Goal: Task Accomplishment & Management: Use online tool/utility

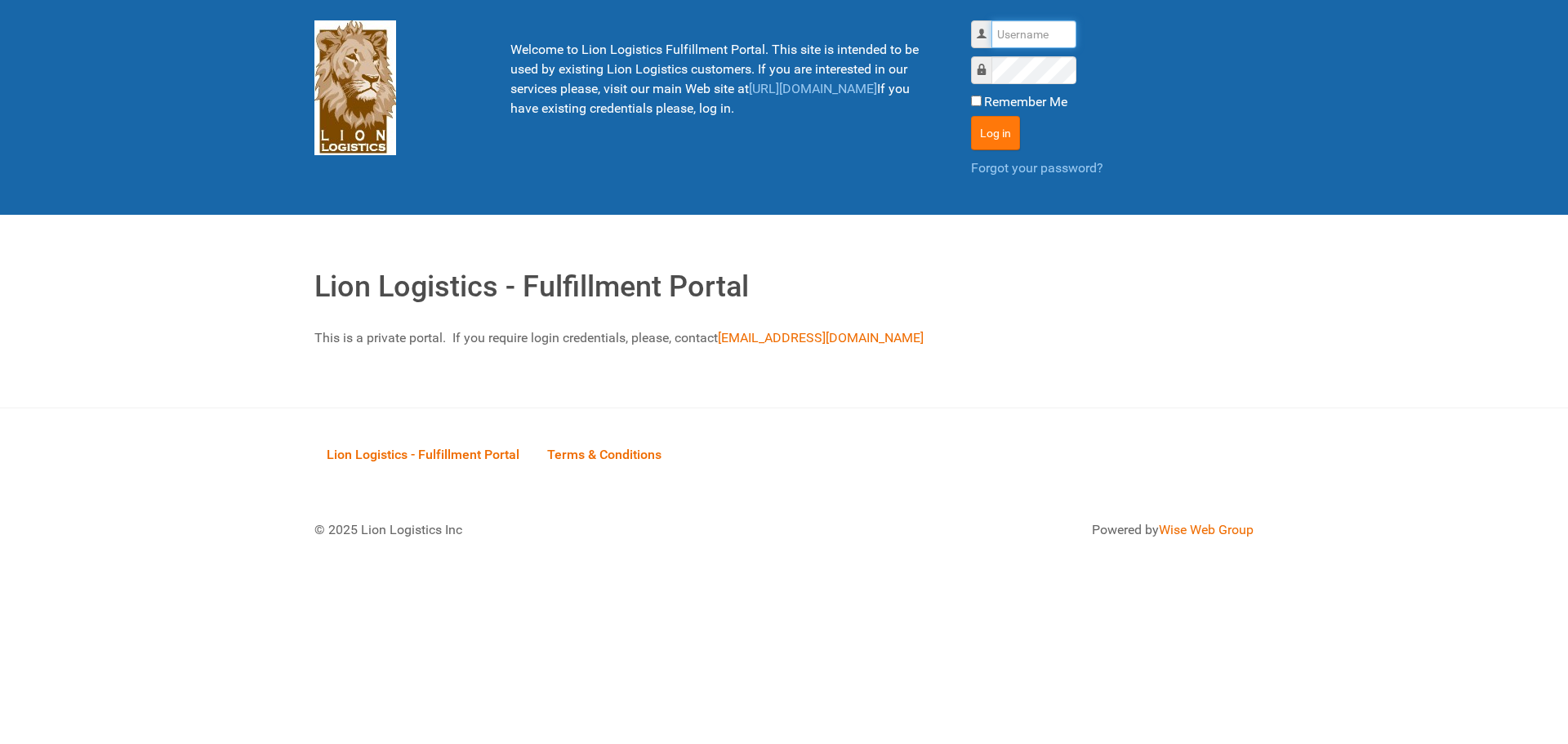
type input "lion"
click at [975, 133] on button "Log in" at bounding box center [995, 133] width 49 height 34
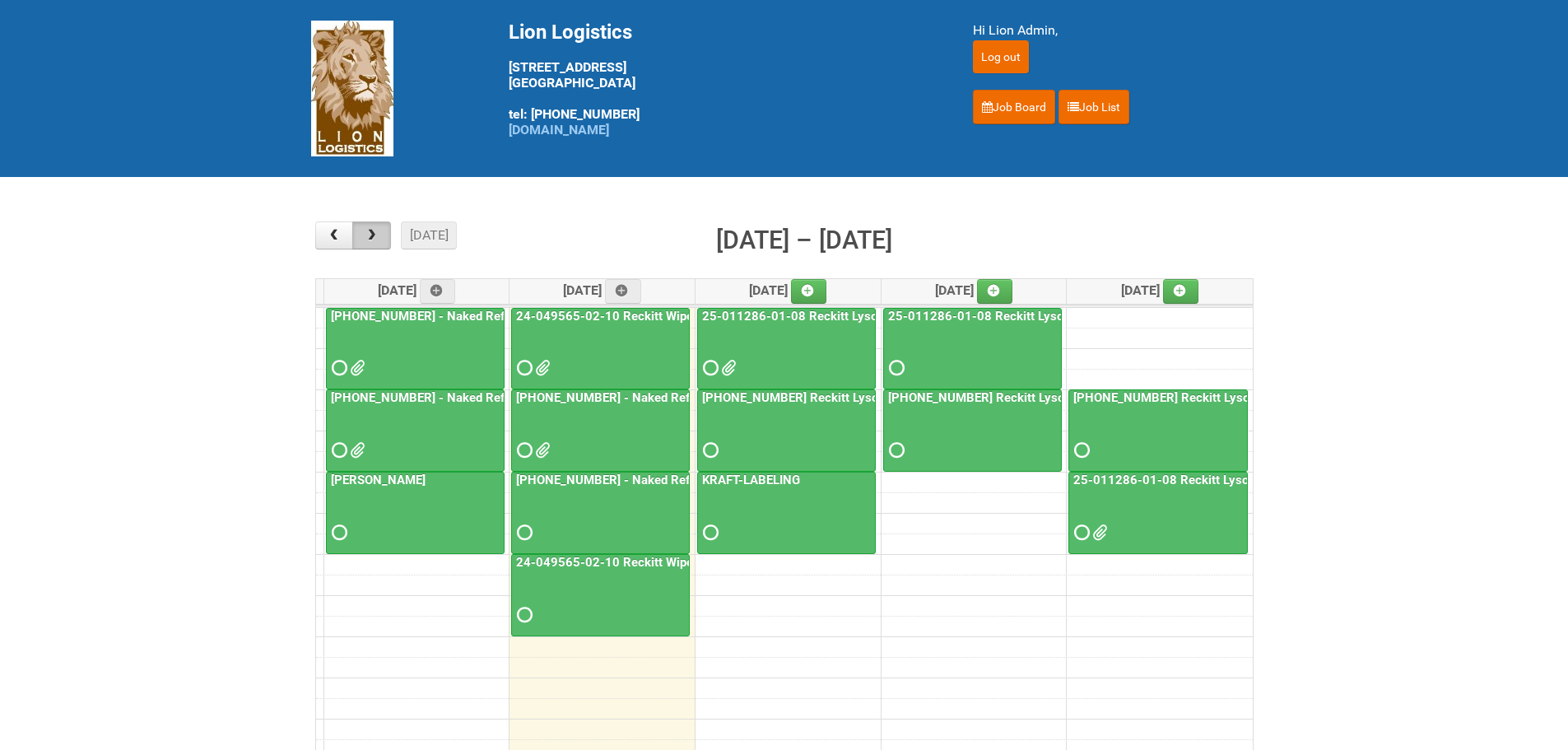
click at [380, 245] on button "button" at bounding box center [372, 235] width 39 height 28
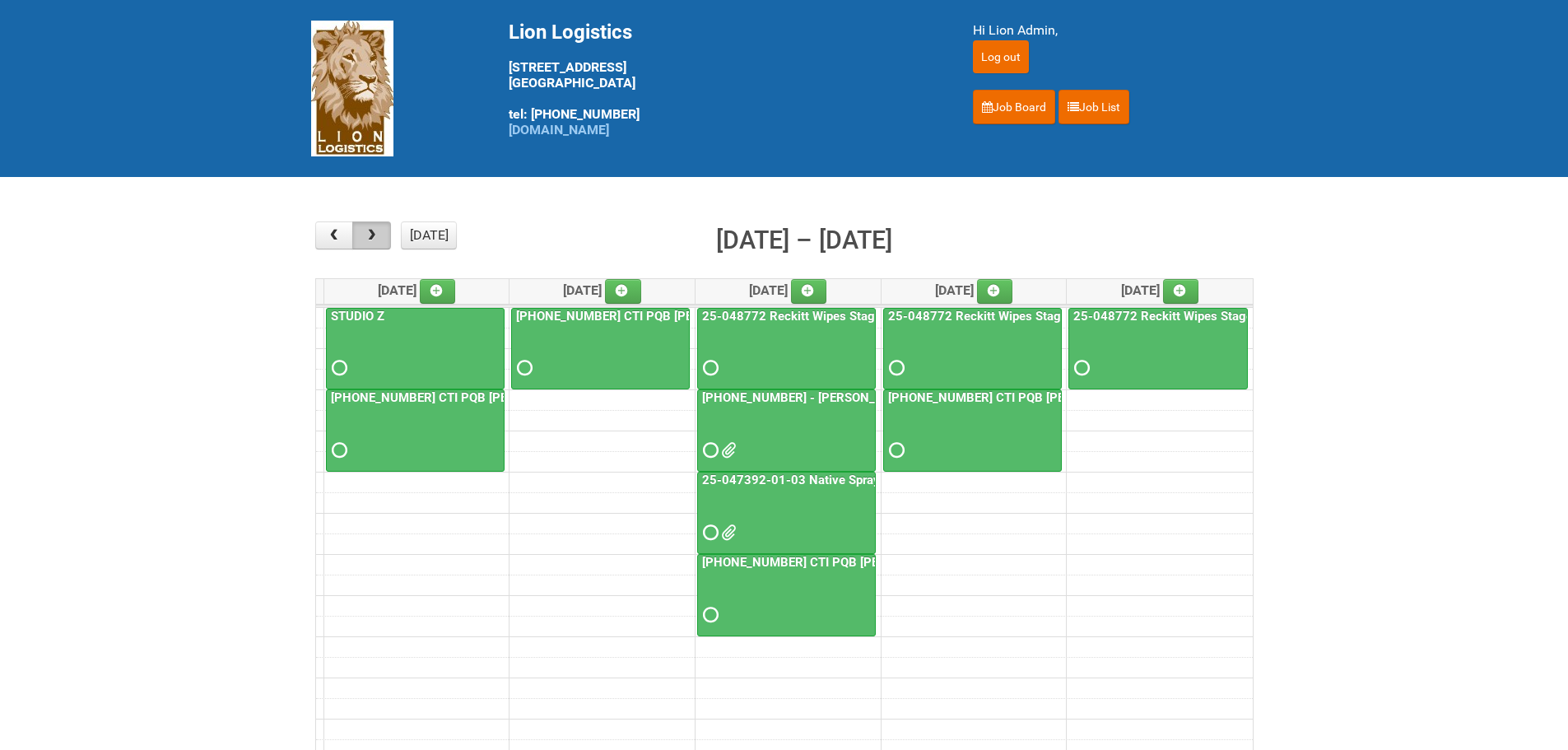
click at [380, 245] on button "button" at bounding box center [372, 235] width 39 height 28
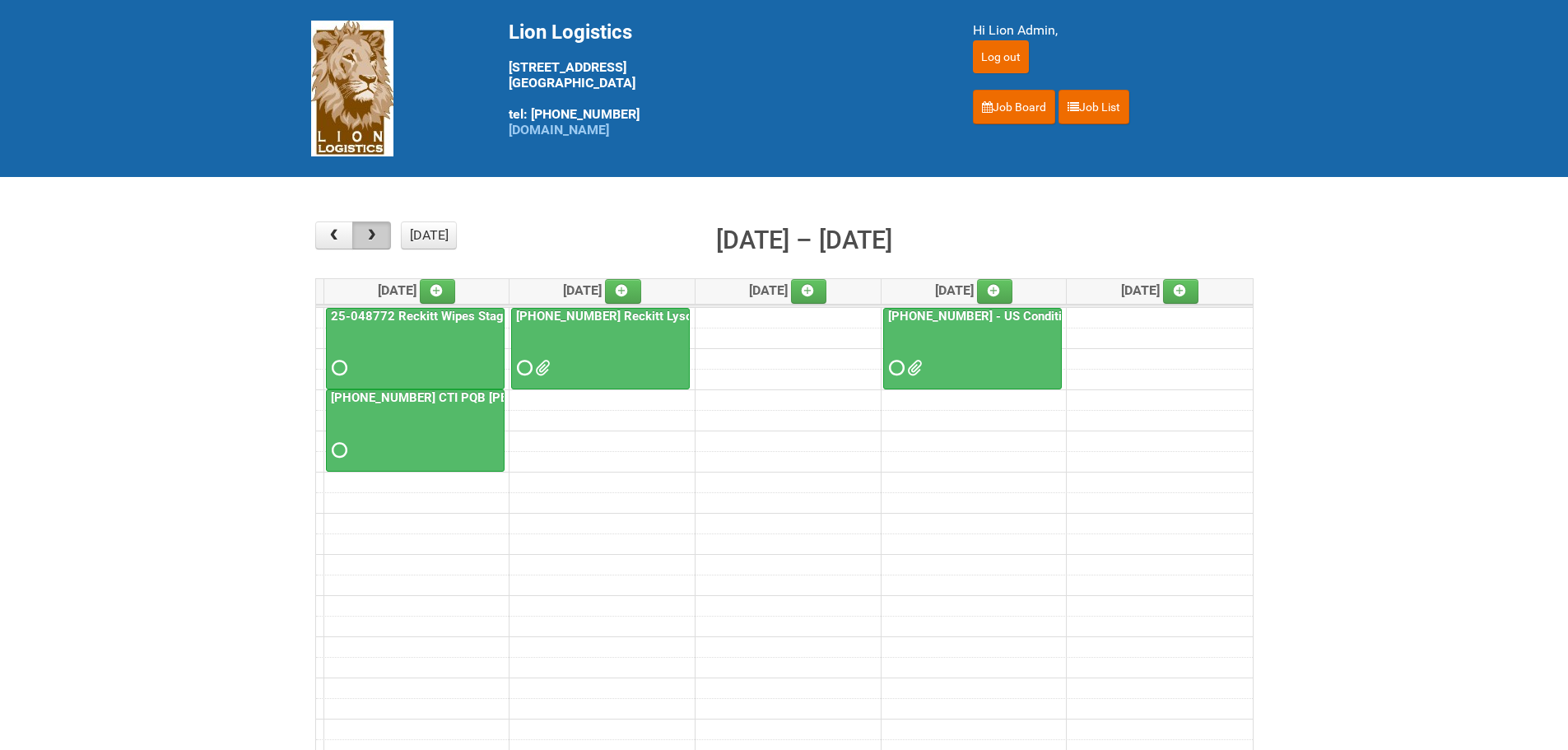
click at [380, 245] on button "button" at bounding box center [372, 235] width 39 height 28
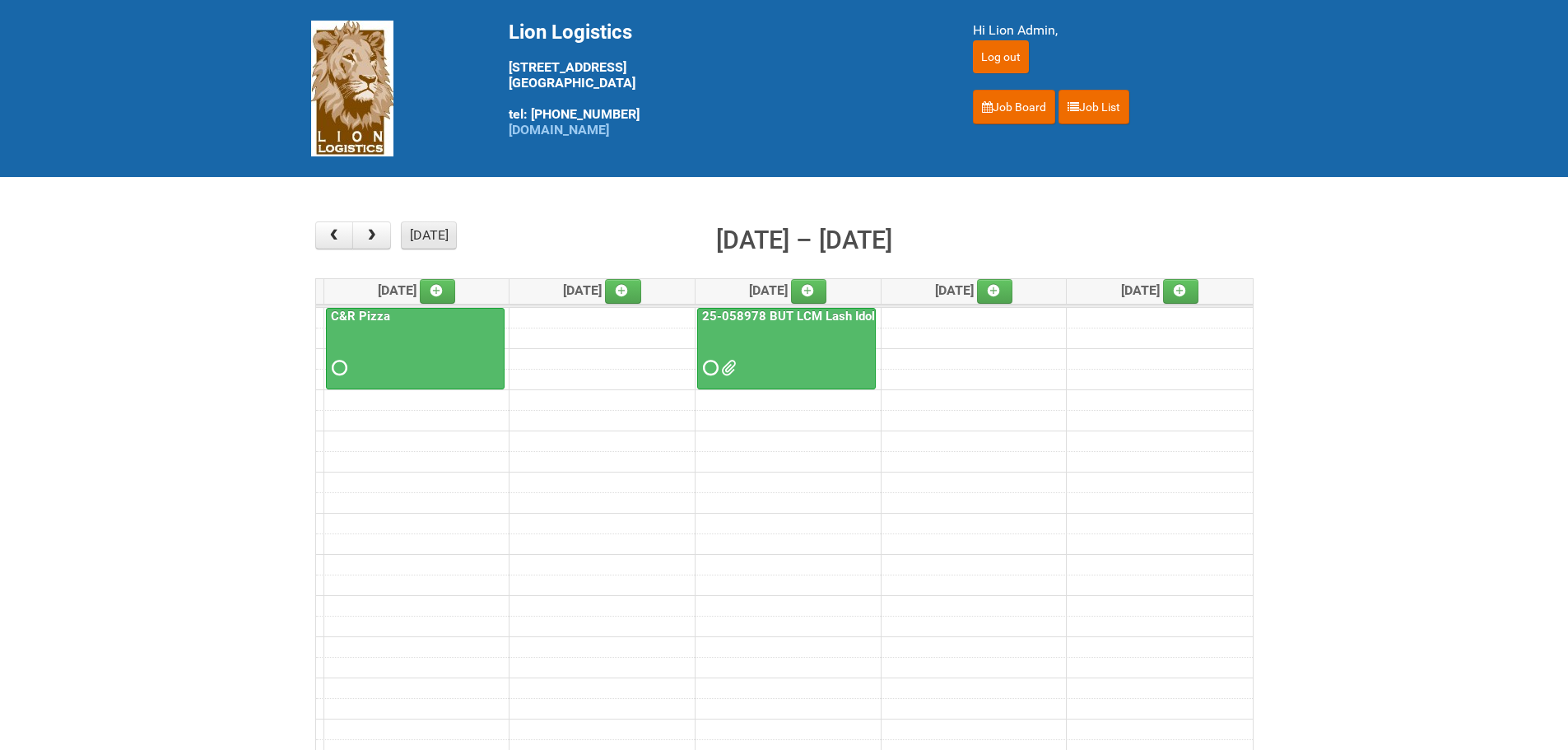
click at [429, 240] on button "today" at bounding box center [429, 235] width 56 height 28
